Goal: Task Accomplishment & Management: Use online tool/utility

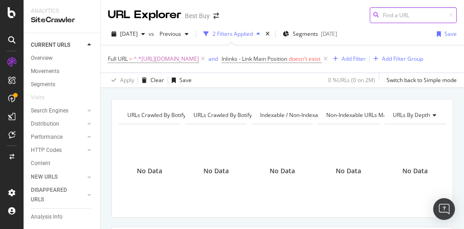
click at [386, 19] on input at bounding box center [412, 15] width 87 height 16
paste input "[URL][DOMAIN_NAME]"
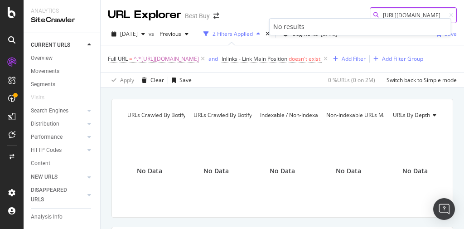
type input "[URL][DOMAIN_NAME]"
click at [387, 14] on input "[URL][DOMAIN_NAME]" at bounding box center [412, 15] width 87 height 16
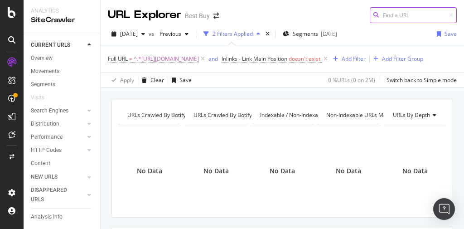
paste input "[URL][DOMAIN_NAME]"
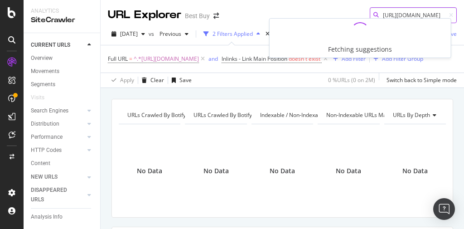
type input "[URL][DOMAIN_NAME]"
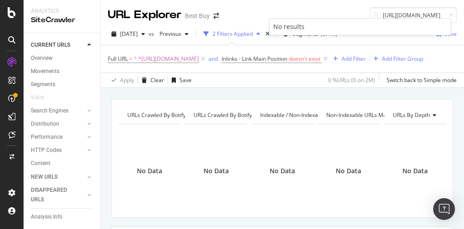
scroll to position [0, 0]
click at [332, 11] on div "URL Explorer Best Buy [URL][DOMAIN_NAME]" at bounding box center [282, 11] width 363 height 23
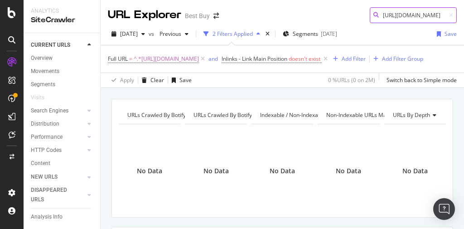
click at [404, 16] on input "[URL][DOMAIN_NAME]" at bounding box center [412, 15] width 87 height 16
click at [390, 16] on input "[URL][DOMAIN_NAME]" at bounding box center [412, 15] width 87 height 16
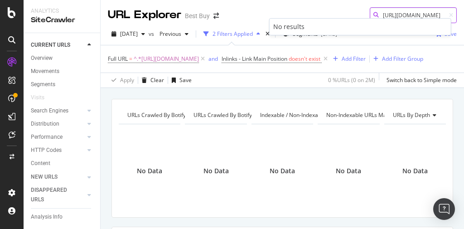
click at [390, 16] on input "[URL][DOMAIN_NAME]" at bounding box center [412, 15] width 87 height 16
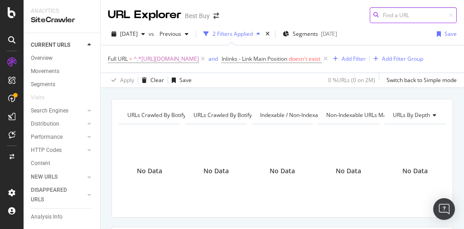
paste input "[URL][DOMAIN_NAME]"
type input "[URL][DOMAIN_NAME]"
